Goal: Task Accomplishment & Management: Use online tool/utility

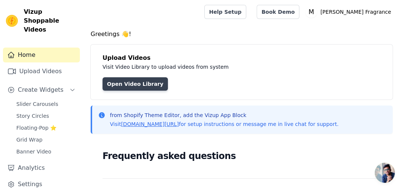
click at [132, 87] on link "Open Video Library" at bounding box center [135, 83] width 65 height 13
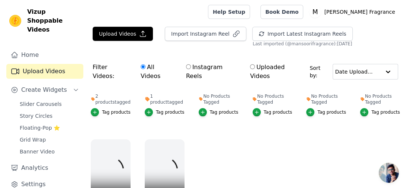
scroll to position [120, 0]
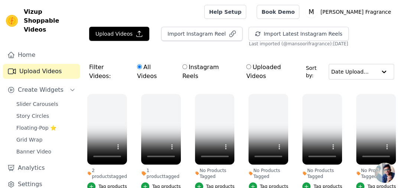
click at [246, 66] on input "Uploaded Videos" at bounding box center [248, 66] width 5 height 5
radio input "true"
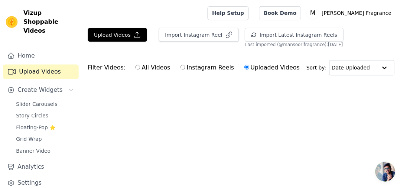
scroll to position [0, 0]
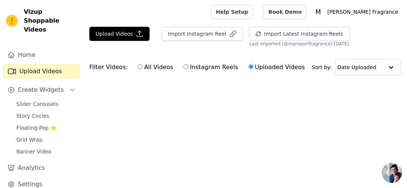
click at [183, 66] on input "Instagram Reels" at bounding box center [185, 66] width 5 height 5
radio input "true"
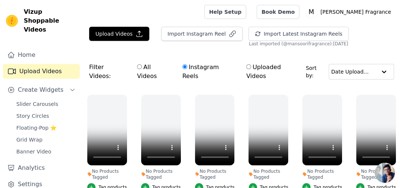
click at [137, 67] on input "All Videos" at bounding box center [139, 66] width 5 height 5
radio input "true"
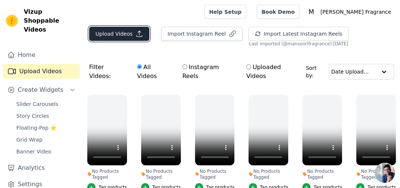
click at [131, 31] on button "Upload Videos" at bounding box center [119, 34] width 60 height 14
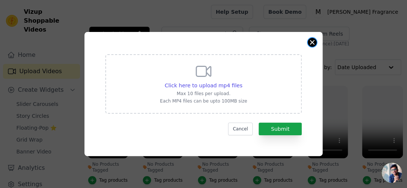
click at [312, 45] on button "Close modal" at bounding box center [311, 42] width 9 height 9
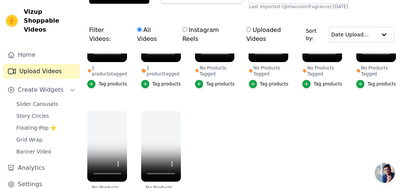
scroll to position [74, 0]
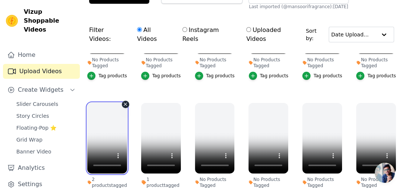
click at [113, 116] on video at bounding box center [107, 138] width 40 height 71
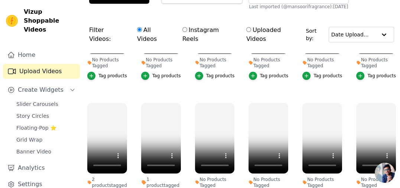
click at [234, 82] on ul "No Products Tagged Tag products No Products Tagged Tag products No Products Tag…" at bounding box center [241, 136] width 317 height 164
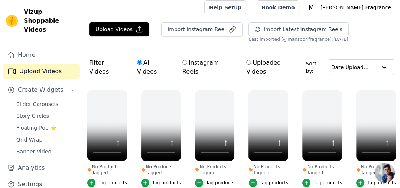
scroll to position [0, 0]
